Goal: Transaction & Acquisition: Purchase product/service

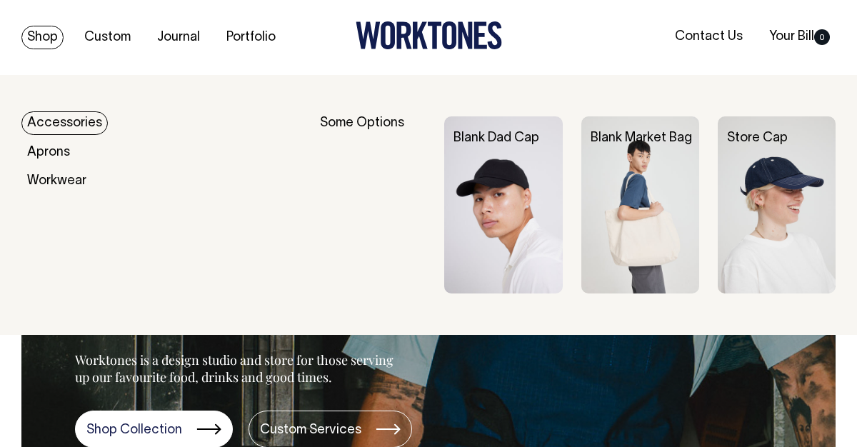
click at [82, 116] on link "Accessories" at bounding box center [64, 123] width 86 height 24
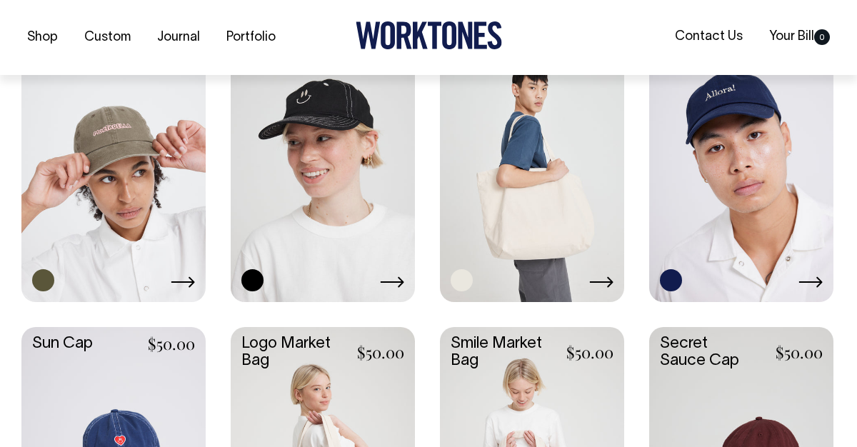
scroll to position [706, 0]
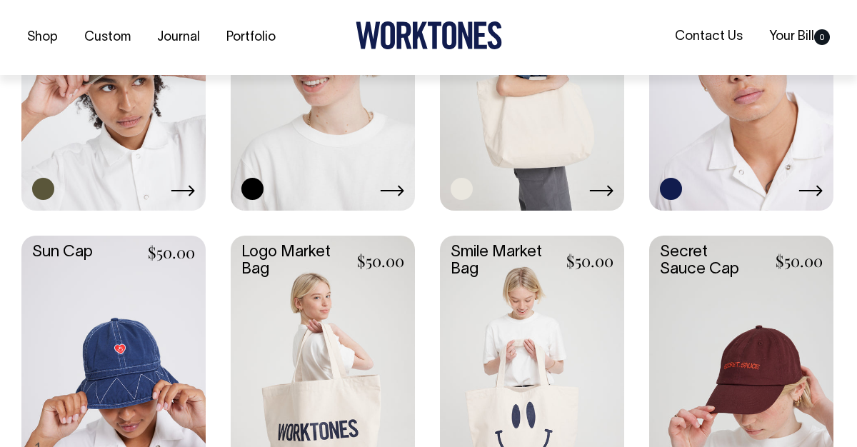
click at [332, 121] on link at bounding box center [323, 70] width 184 height 273
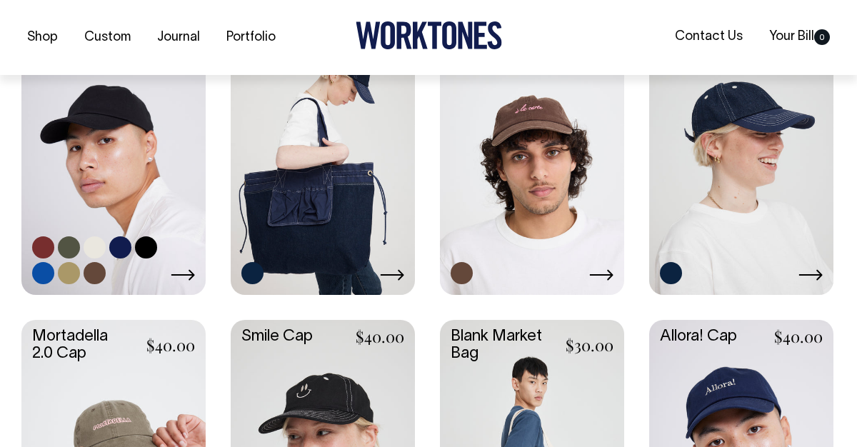
scroll to position [413, 0]
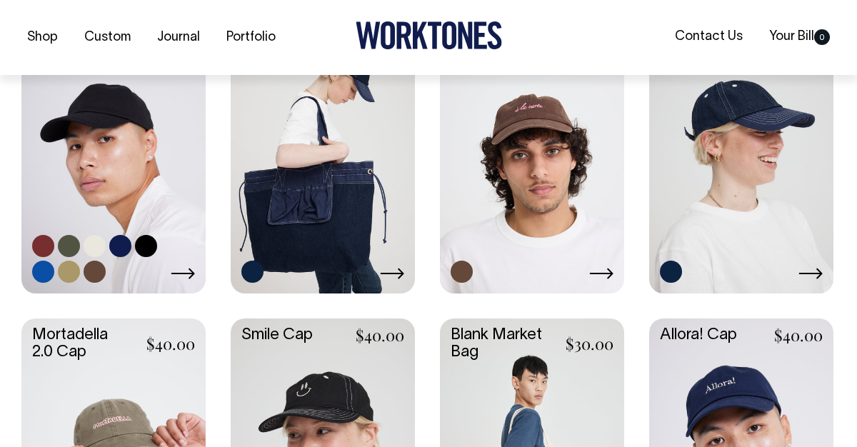
click at [78, 146] on link at bounding box center [113, 153] width 184 height 273
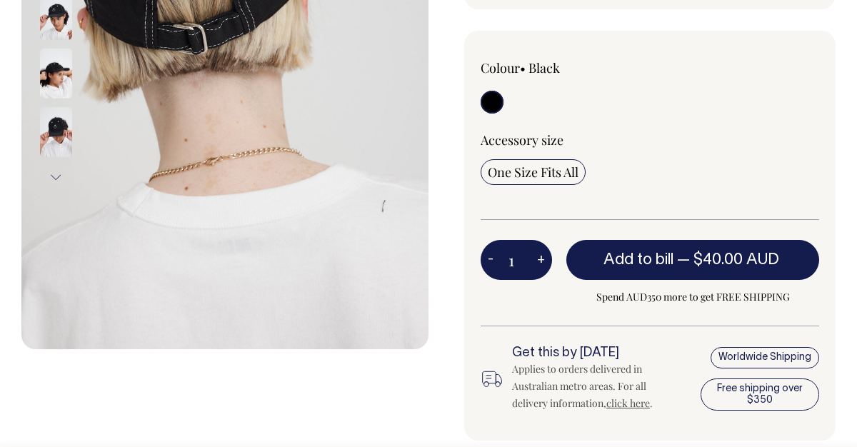
scroll to position [336, 0]
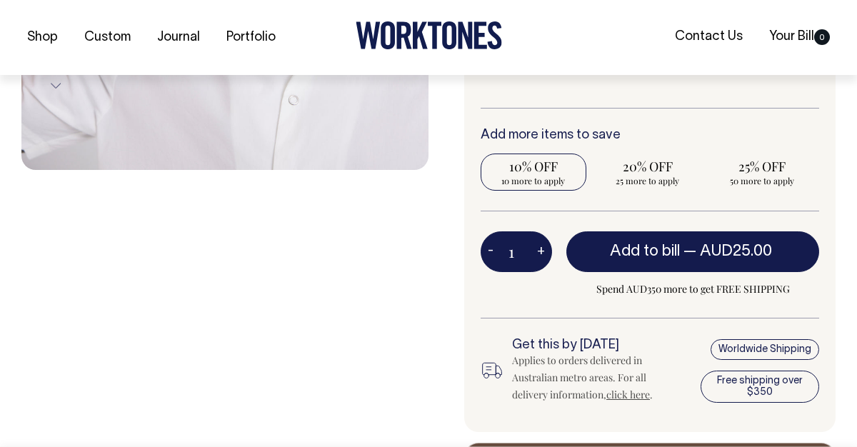
scroll to position [516, 0]
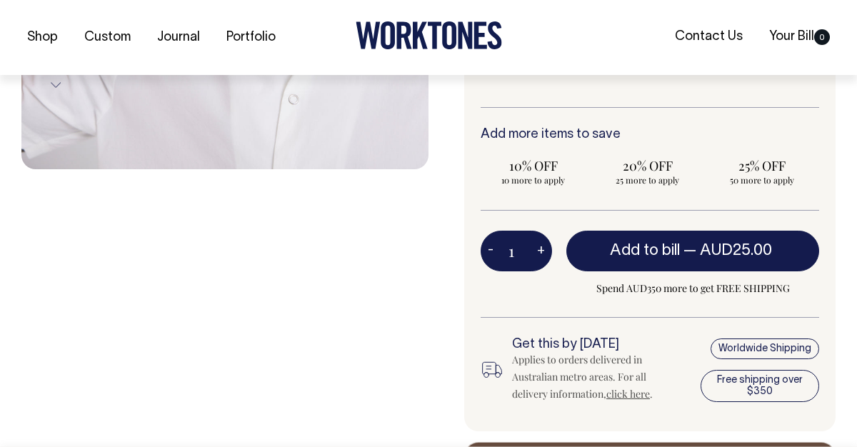
click at [548, 425] on div "Colour • Burgundy" at bounding box center [649, 175] width 371 height 513
click at [552, 177] on span "10 more to apply" at bounding box center [533, 179] width 91 height 11
click at [552, 177] on input "10% OFF 10 more to apply" at bounding box center [533, 171] width 106 height 37
radio input "true"
type input "10"
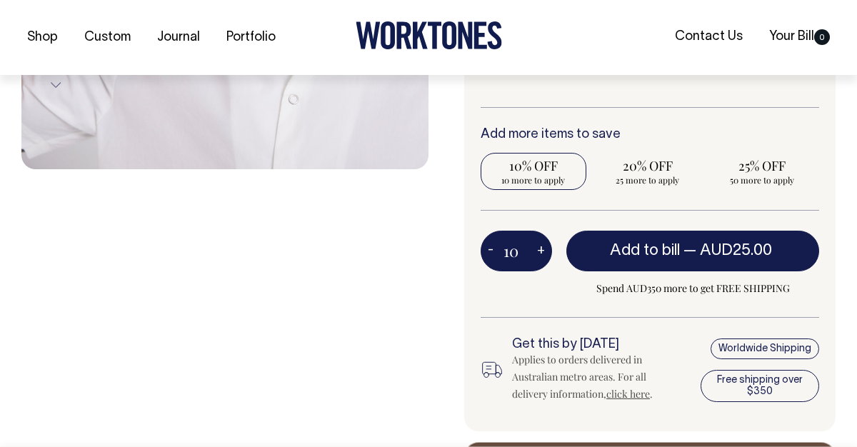
radio input "true"
select select
type input "10"
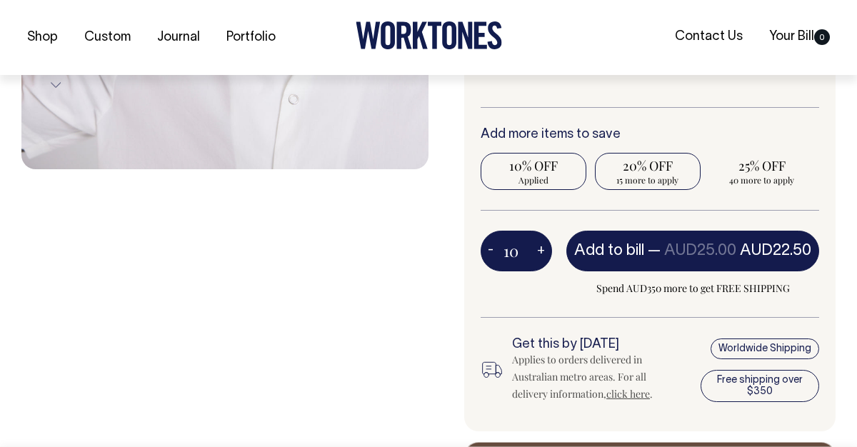
click at [642, 175] on span "15 more to apply" at bounding box center [647, 179] width 91 height 11
click at [642, 175] on input "20% OFF 15 more to apply" at bounding box center [648, 171] width 106 height 37
radio input "true"
type input "25"
radio input "false"
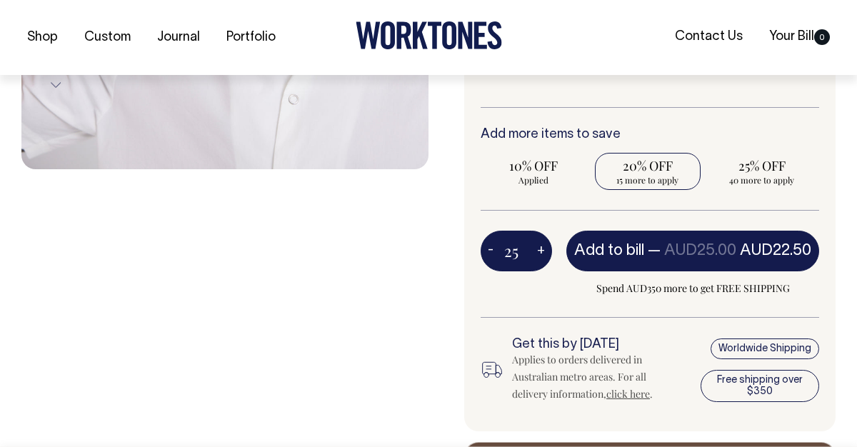
radio input "true"
select select
type input "25"
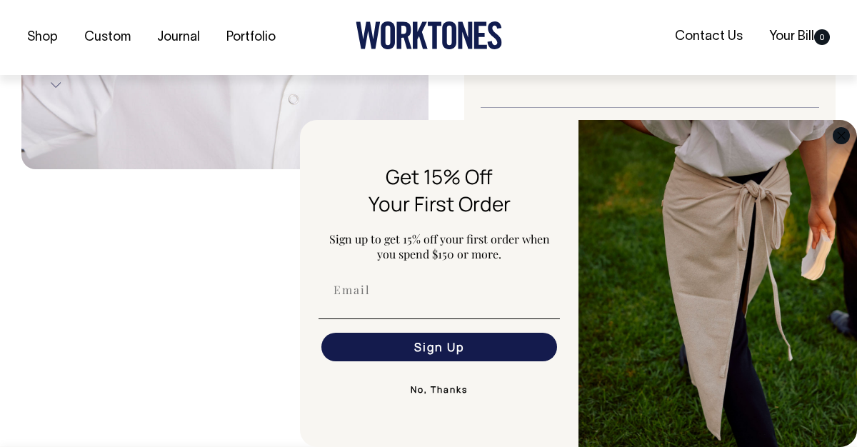
click at [842, 134] on icon "Close dialog" at bounding box center [840, 135] width 7 height 7
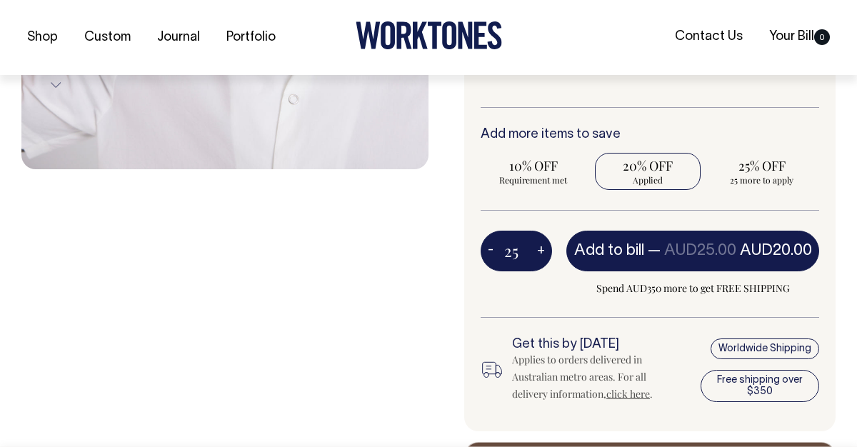
click at [782, 149] on div "Add more items to save 10% OFF Requirement met 20% OFF Applied 25% OFF 25 more …" at bounding box center [649, 170] width 338 height 84
click at [783, 163] on span "25% OFF" at bounding box center [761, 165] width 91 height 17
click at [783, 163] on input "25% OFF 25 more to apply" at bounding box center [762, 171] width 106 height 37
radio input "true"
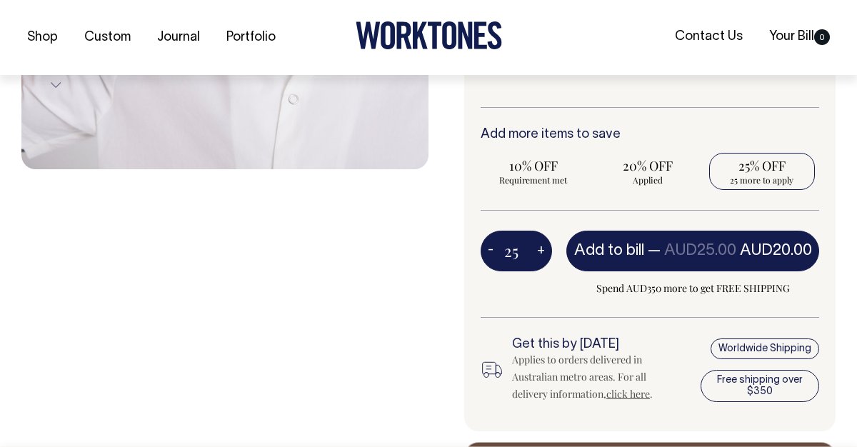
type input "50"
radio input "false"
radio input "true"
select select
type input "50"
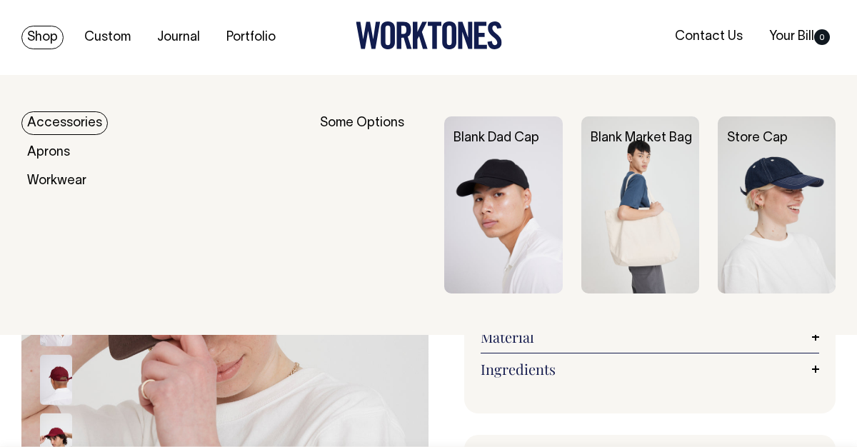
click at [42, 34] on link "Shop" at bounding box center [42, 38] width 42 height 24
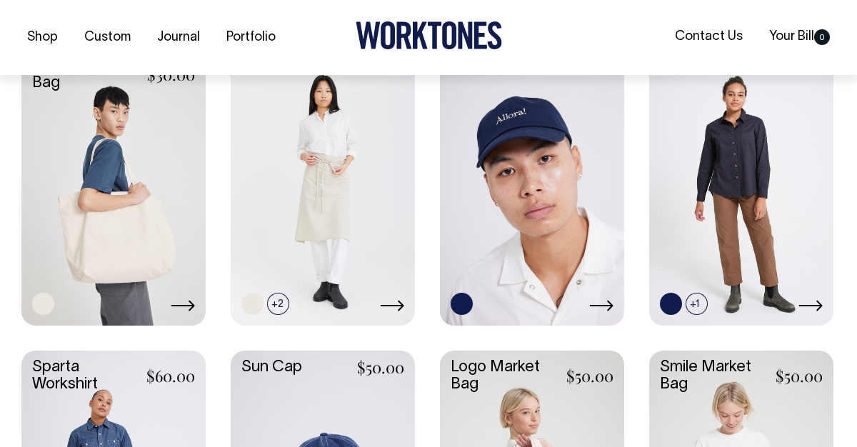
click at [171, 195] on link at bounding box center [113, 185] width 184 height 273
